Goal: Task Accomplishment & Management: Use online tool/utility

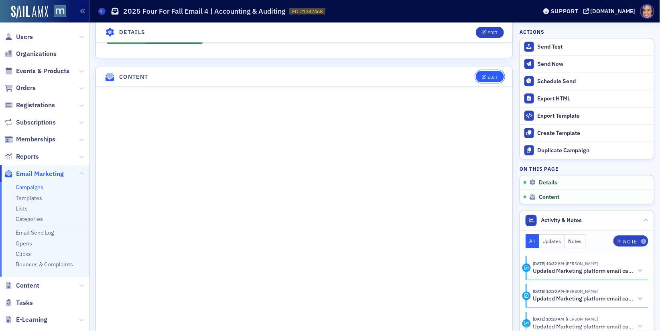
click at [492, 71] on button "Edit" at bounding box center [490, 76] width 28 height 11
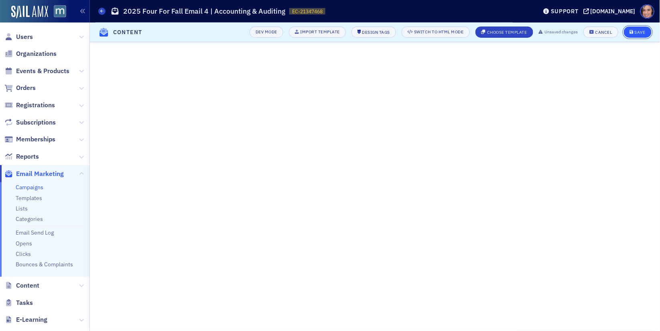
click at [641, 33] on div "Save" at bounding box center [640, 32] width 11 height 4
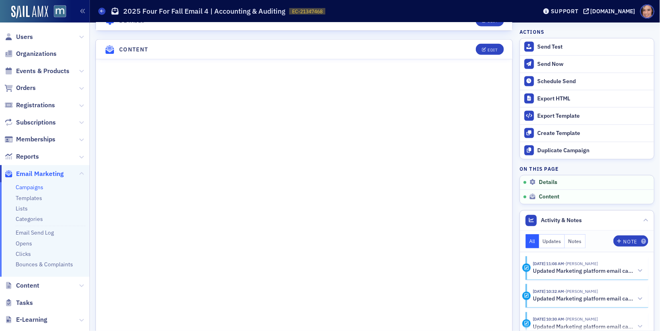
scroll to position [0, 0]
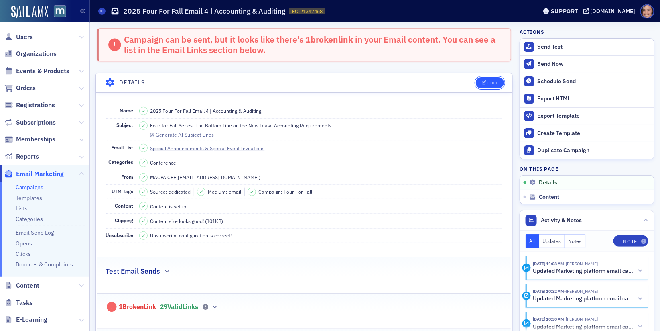
click at [487, 81] on icon "button" at bounding box center [484, 83] width 5 height 4
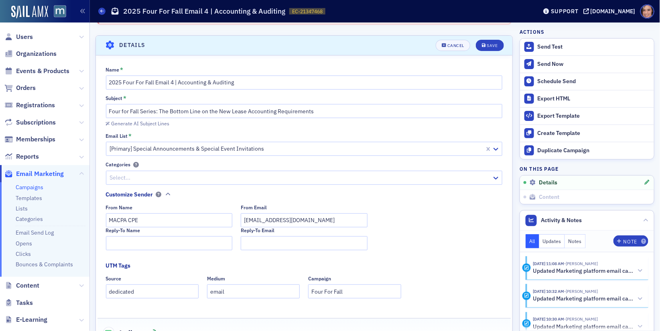
scroll to position [45, 0]
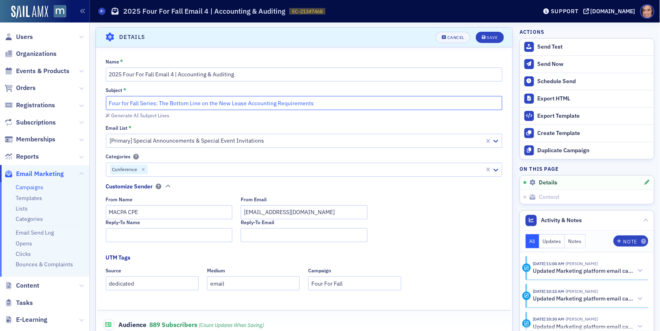
click at [201, 97] on input "Four for Fall Series: The Bottom Line on the New Lease Accounting Requirements" at bounding box center [304, 103] width 397 height 14
paste input ": Accounting & Auditing courses you can’t mis"
drag, startPoint x: 171, startPoint y: 103, endPoint x: 199, endPoint y: 102, distance: 28.1
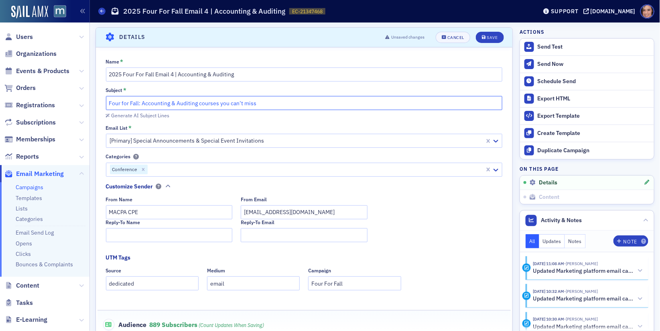
click at [199, 102] on input "Four for Fall: Accounting & Auditing courses you can’t miss" at bounding box center [304, 103] width 397 height 14
type input "Four for Fall: Accounting courses you can’t miss"
click at [482, 37] on button "Save" at bounding box center [490, 37] width 28 height 11
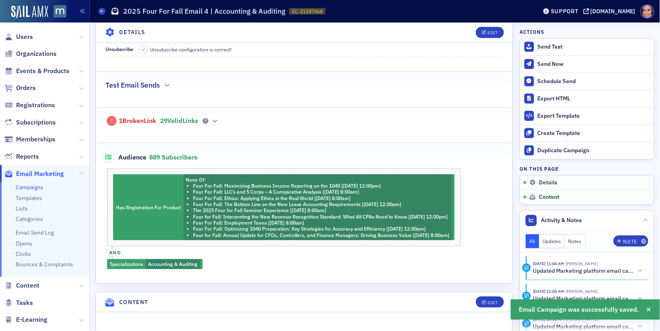
scroll to position [181, 0]
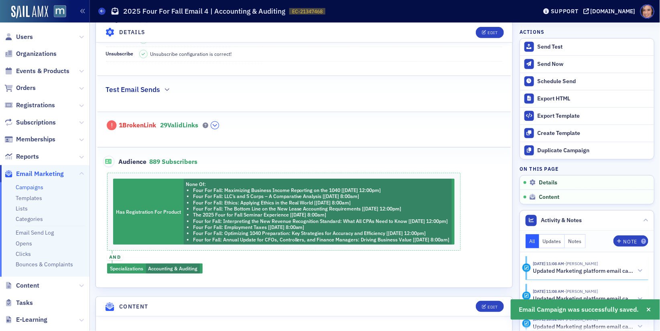
click at [219, 122] on button "button" at bounding box center [215, 125] width 8 height 7
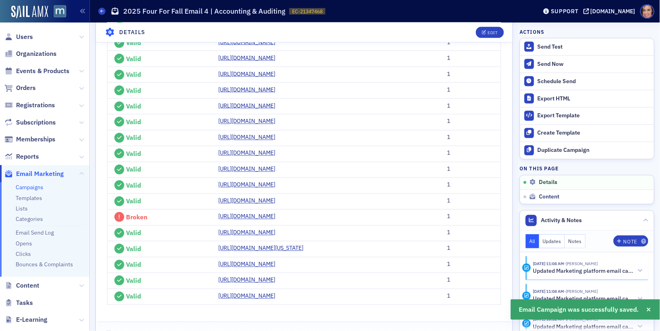
scroll to position [821, 0]
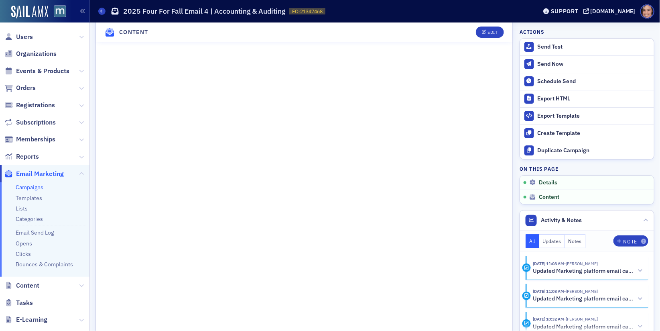
scroll to position [1052, 0]
click at [559, 66] on div "Send Now" at bounding box center [594, 64] width 112 height 7
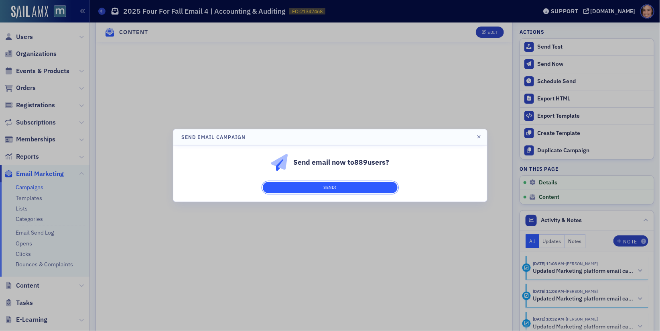
click at [372, 186] on button "Send!" at bounding box center [330, 187] width 135 height 11
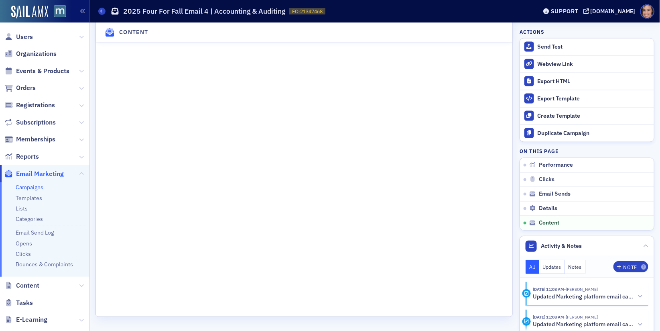
scroll to position [1850, 0]
click at [32, 188] on link "Campaigns" at bounding box center [30, 186] width 28 height 7
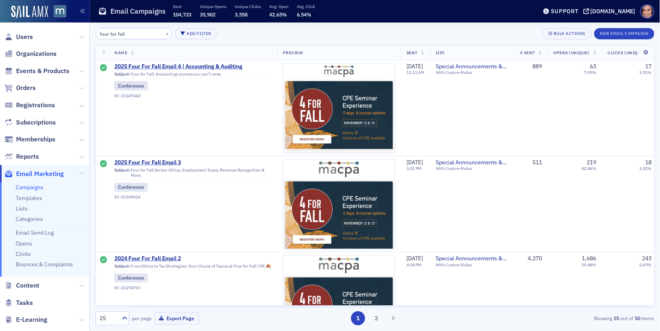
click at [126, 35] on input "four for fall" at bounding box center [134, 33] width 77 height 11
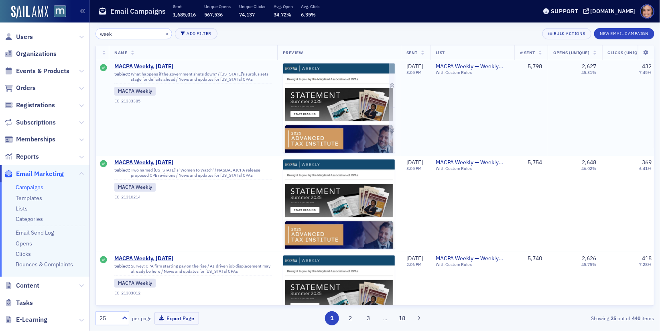
type input "week"
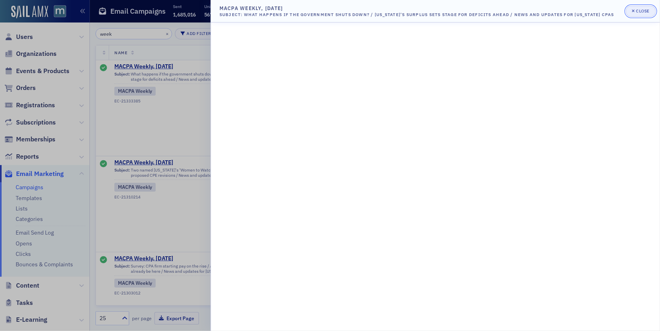
click at [645, 11] on div "Close" at bounding box center [644, 11] width 14 height 4
